Goal: Information Seeking & Learning: Understand process/instructions

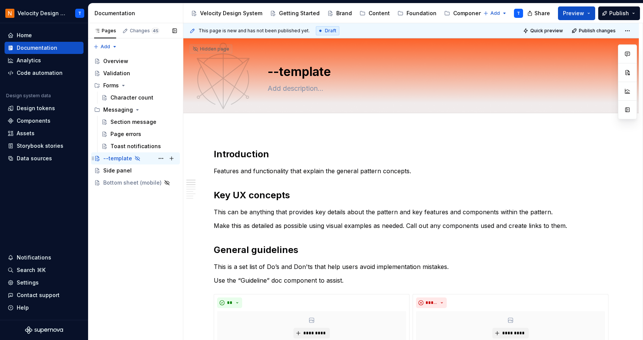
click at [111, 159] on div "--template" at bounding box center [117, 158] width 29 height 8
click at [117, 171] on div "Side panel" at bounding box center [117, 171] width 28 height 8
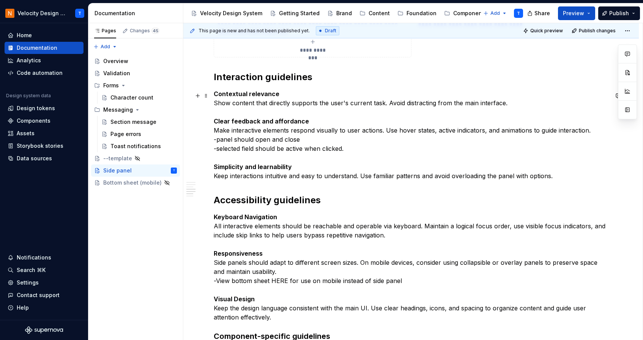
scroll to position [2177, 0]
click at [256, 140] on p "Contextual relevance Show content that directly supports the user's current tas…" at bounding box center [411, 133] width 395 height 91
click at [255, 131] on p "Contextual relevance Show content that directly supports the user's current tas…" at bounding box center [411, 133] width 395 height 91
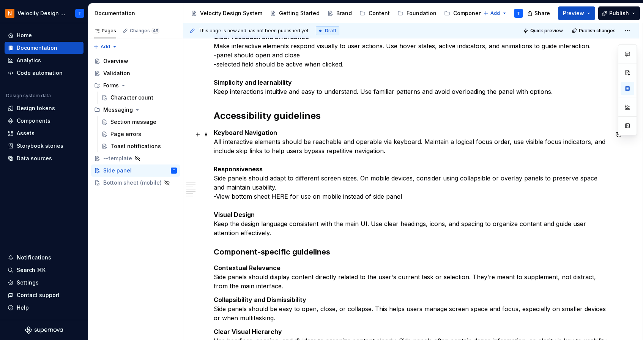
scroll to position [2261, 0]
click at [251, 178] on p "Keyboard Navigation All interactive elements should be reachable and operable v…" at bounding box center [411, 182] width 395 height 109
click at [282, 192] on p "Keyboard Navigation All interactive elements should be reachable and operable v…" at bounding box center [411, 182] width 395 height 109
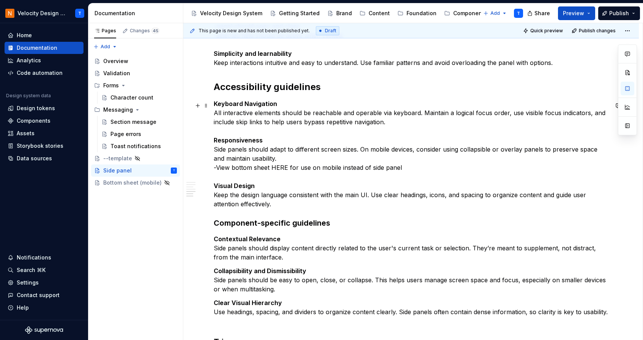
scroll to position [2290, 0]
click at [279, 202] on p "Keyboard Navigation All interactive elements should be reachable and operable v…" at bounding box center [411, 152] width 395 height 109
click at [403, 167] on p "Keyboard Navigation All interactive elements should be reachable and operable v…" at bounding box center [411, 152] width 395 height 109
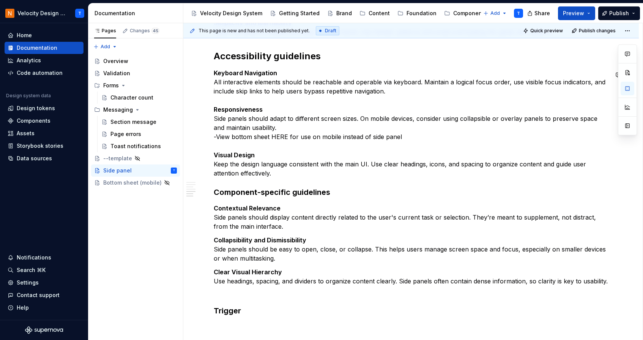
scroll to position [2322, 0]
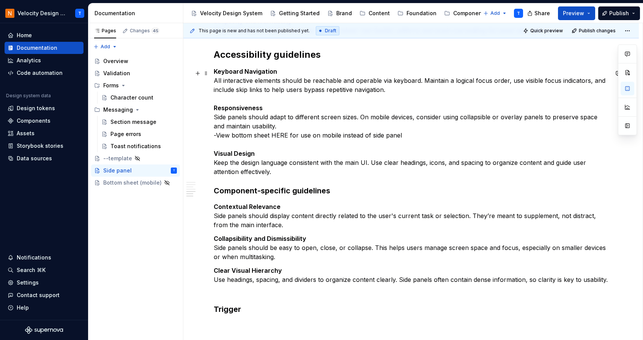
click at [282, 176] on p "Keyboard Navigation All interactive elements should be reachable and operable v…" at bounding box center [411, 121] width 395 height 109
drag, startPoint x: 280, startPoint y: 174, endPoint x: 200, endPoint y: 170, distance: 79.8
click at [288, 172] on p "Keyboard Navigation All interactive elements should be reachable and operable v…" at bounding box center [411, 121] width 395 height 109
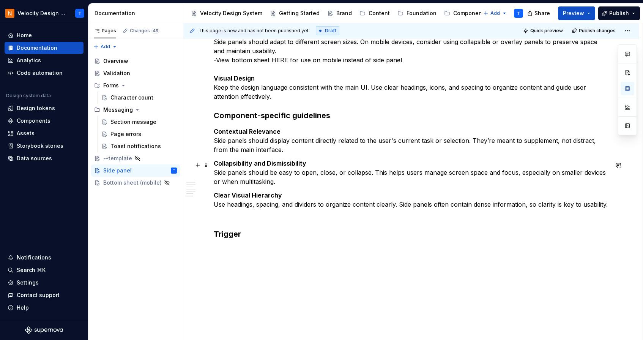
scroll to position [2409, 0]
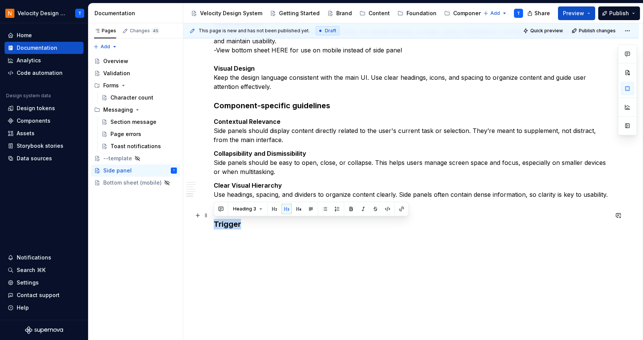
drag, startPoint x: 258, startPoint y: 230, endPoint x: 213, endPoint y: 222, distance: 46.2
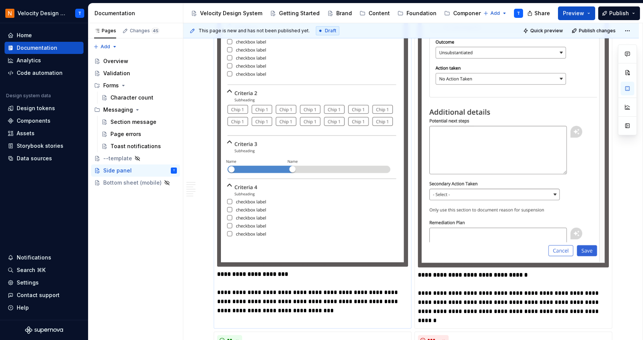
scroll to position [1121, 0]
click at [320, 298] on p "**********" at bounding box center [312, 292] width 191 height 46
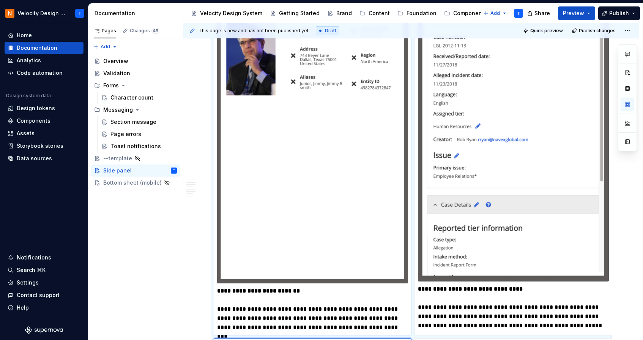
scroll to position [742, 0]
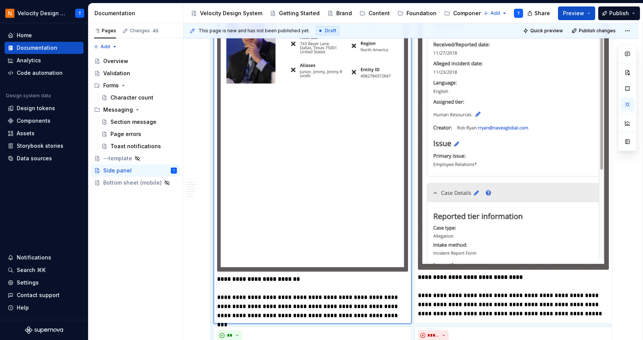
click at [351, 154] on img at bounding box center [312, 119] width 191 height 303
click at [307, 316] on p "**********" at bounding box center [312, 297] width 191 height 46
click at [310, 298] on p "**********" at bounding box center [312, 297] width 191 height 46
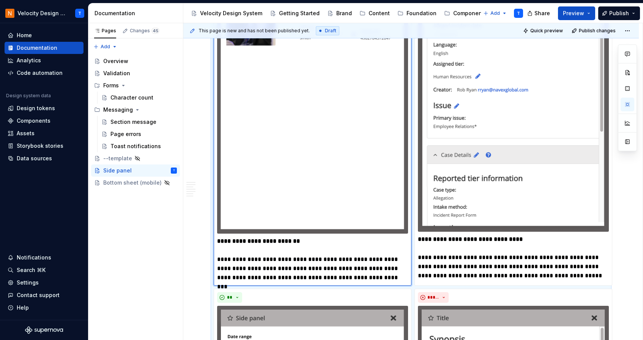
scroll to position [784, 0]
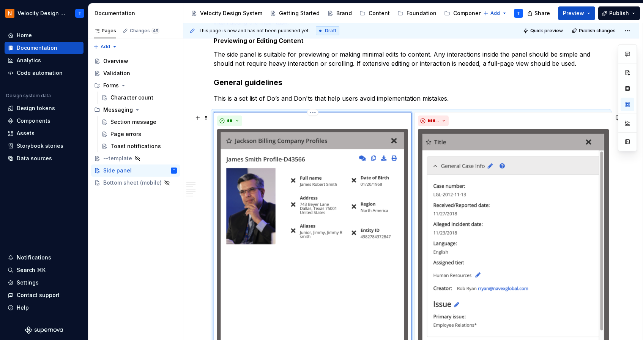
scroll to position [580, 0]
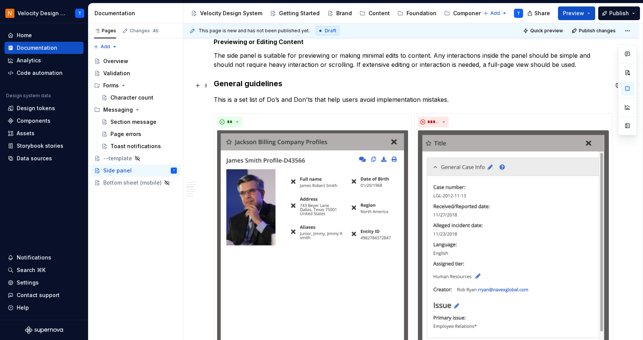
click at [352, 87] on h3 "General guidelines" at bounding box center [411, 83] width 395 height 11
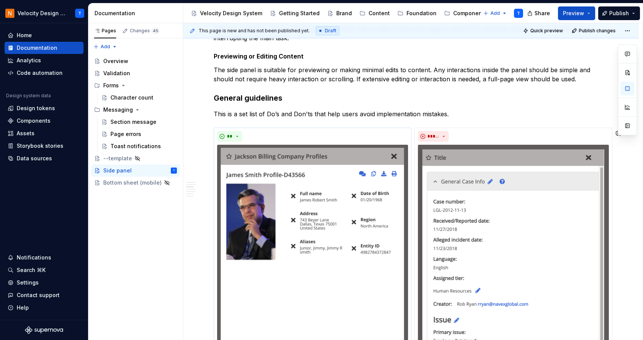
scroll to position [489, 0]
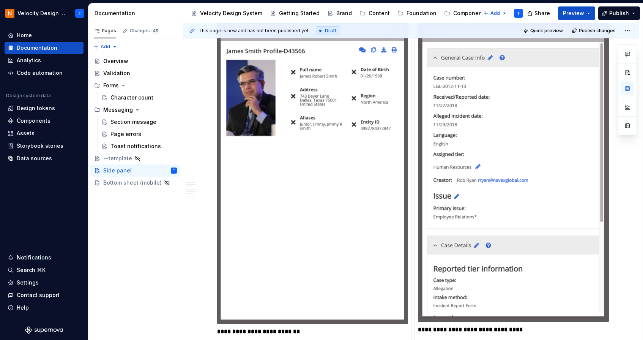
scroll to position [697, 0]
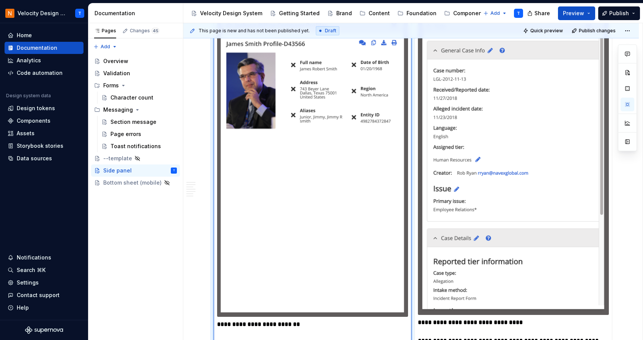
click at [317, 179] on img at bounding box center [312, 165] width 191 height 303
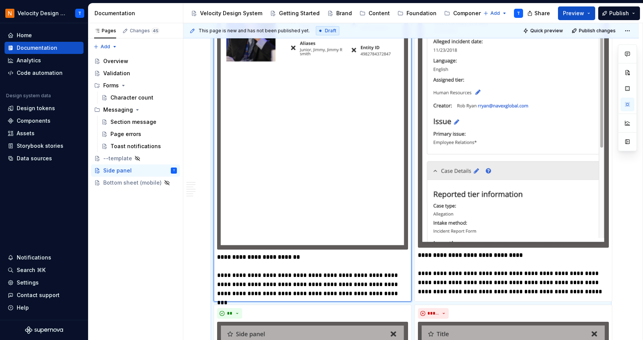
scroll to position [773, 0]
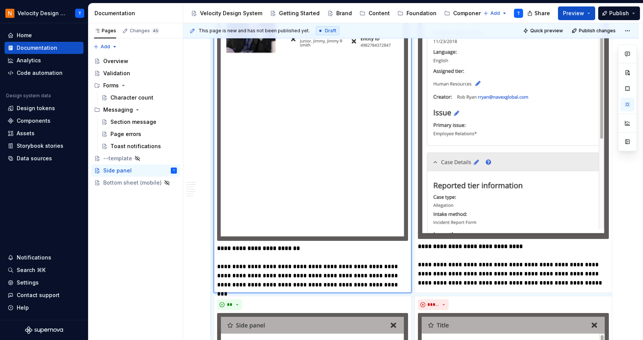
click at [266, 269] on p "**********" at bounding box center [312, 267] width 191 height 46
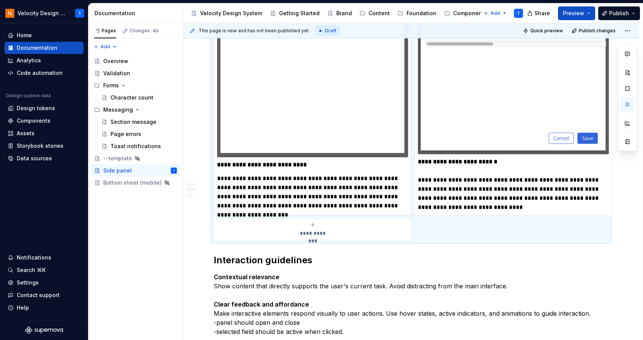
scroll to position [1994, 0]
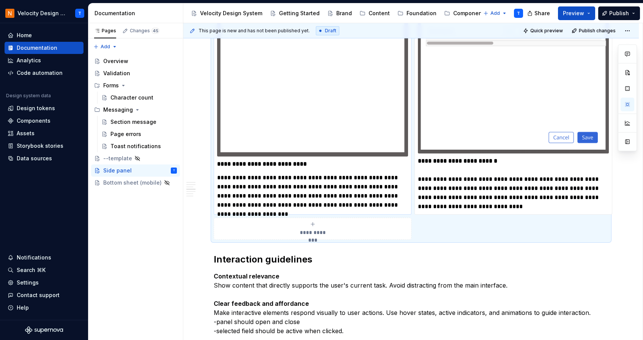
click at [262, 189] on p "**********" at bounding box center [312, 191] width 191 height 36
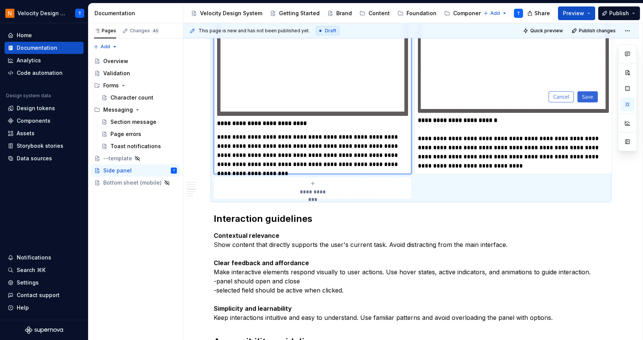
scroll to position [2054, 0]
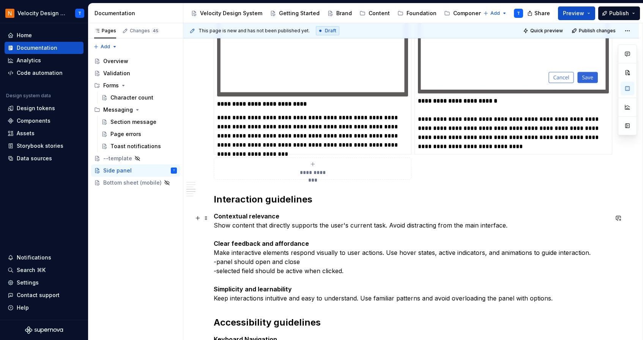
click at [280, 220] on p "Contextual relevance Show content that directly supports the user's current tas…" at bounding box center [411, 256] width 395 height 91
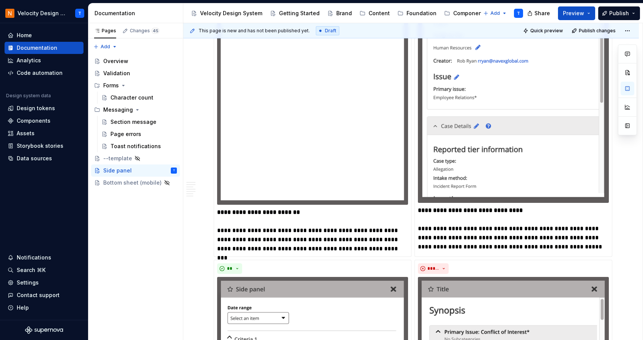
scroll to position [831, 0]
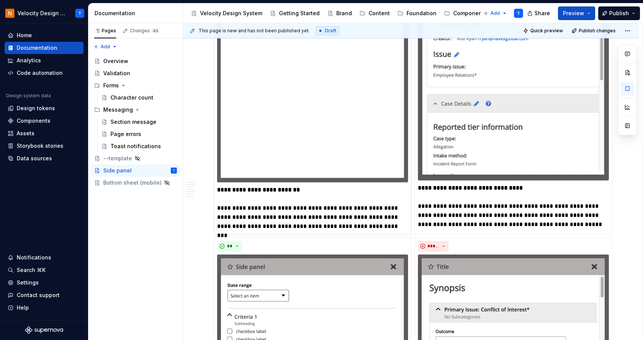
click at [281, 206] on p "**********" at bounding box center [312, 208] width 191 height 46
type textarea "*"
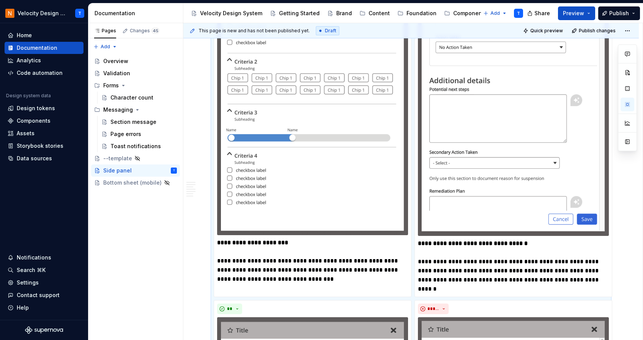
scroll to position [1222, 0]
